Goal: Transaction & Acquisition: Subscribe to service/newsletter

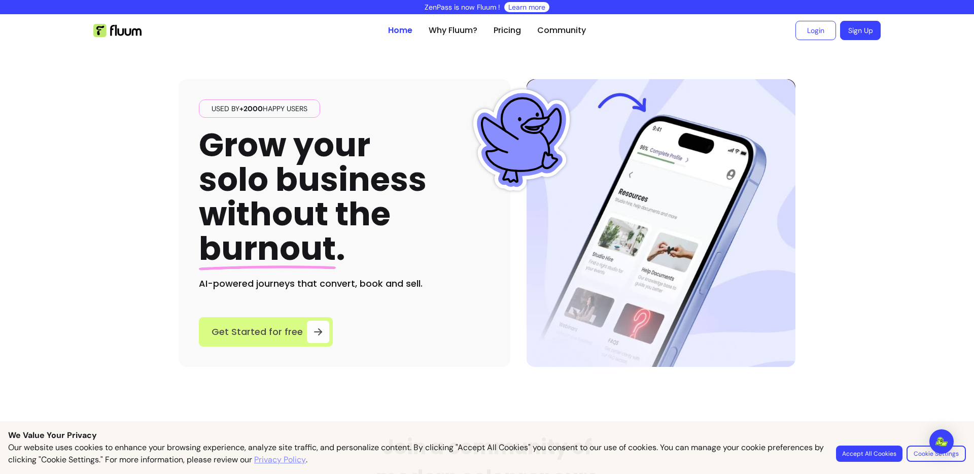
click at [276, 328] on span "Get Started for free" at bounding box center [257, 332] width 91 height 14
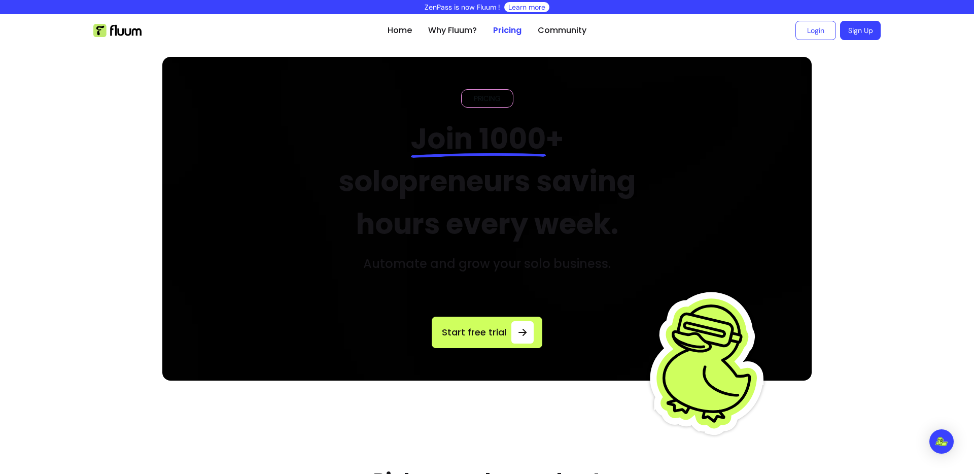
click at [451, 37] on ul "Home Why Fluum? Pricing Community" at bounding box center [486, 30] width 199 height 32
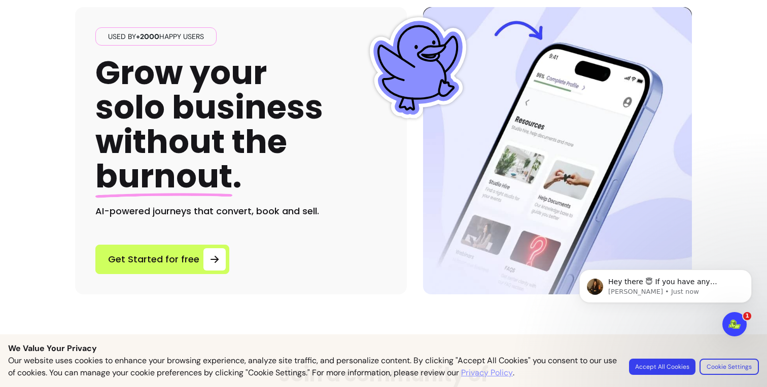
scroll to position [74, 0]
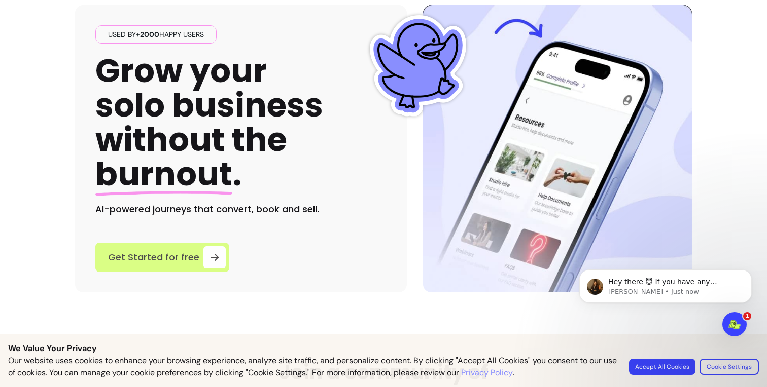
click at [140, 258] on span "Get Started for free" at bounding box center [153, 258] width 91 height 14
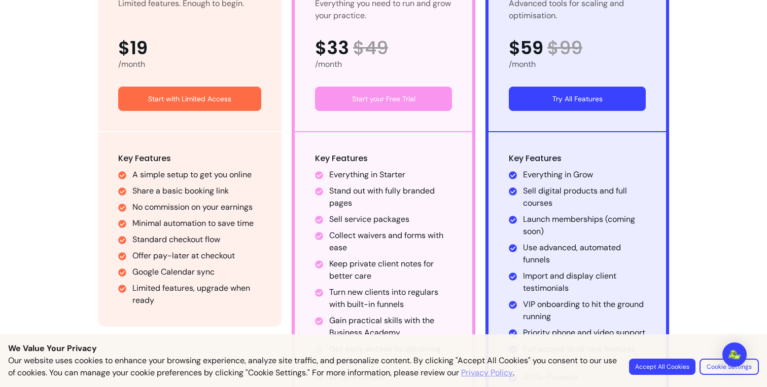
scroll to position [668, 0]
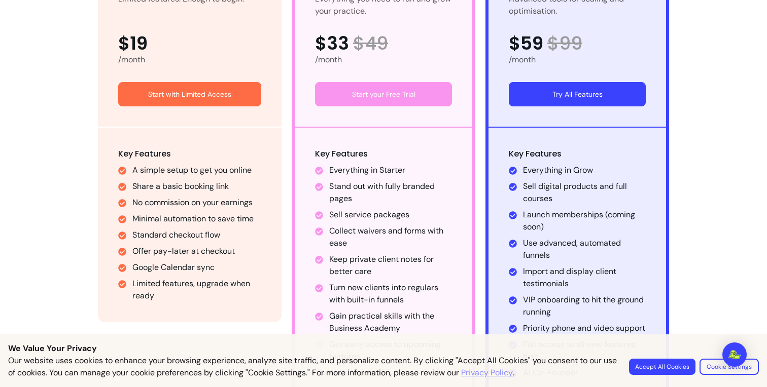
click at [661, 367] on button "Accept All Cookies" at bounding box center [662, 367] width 66 height 16
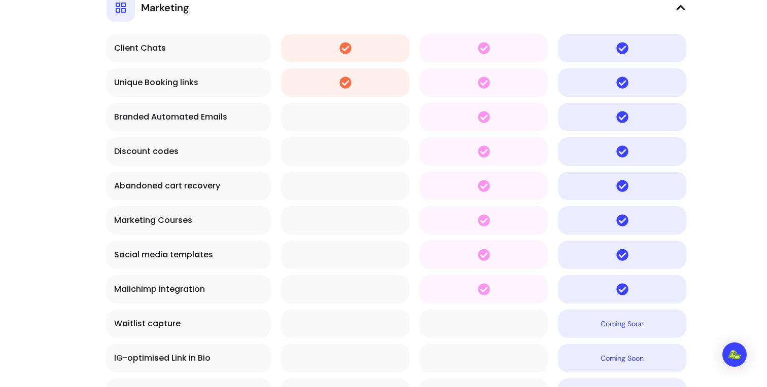
scroll to position [3390, 0]
